Goal: Information Seeking & Learning: Learn about a topic

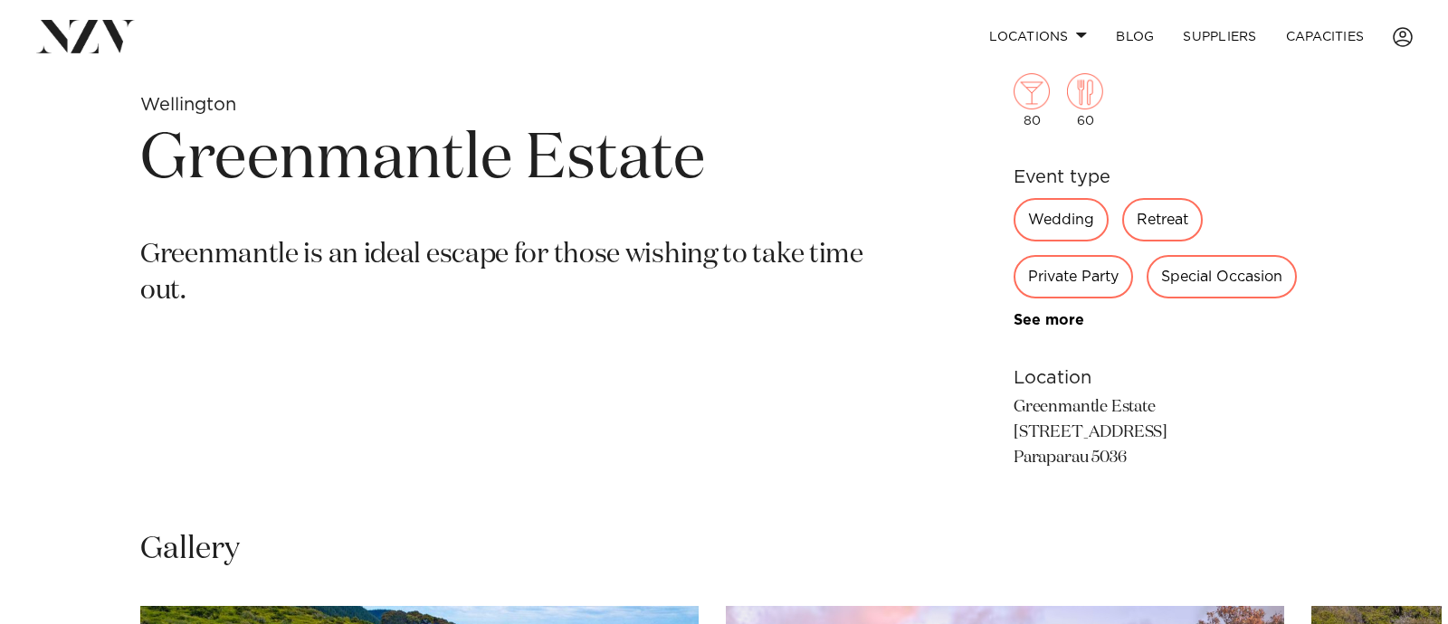
scroll to position [1371, 0]
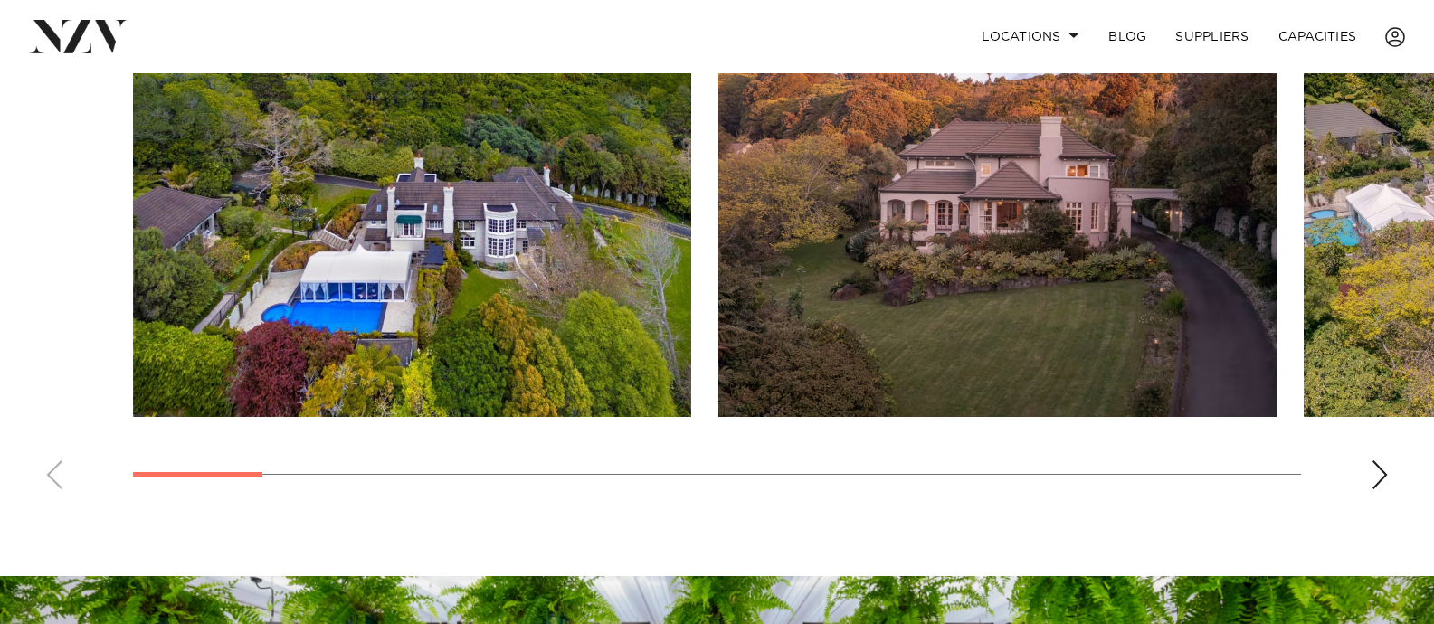
click at [598, 267] on img "1 / 18" at bounding box center [412, 212] width 558 height 410
